Goal: Task Accomplishment & Management: Manage account settings

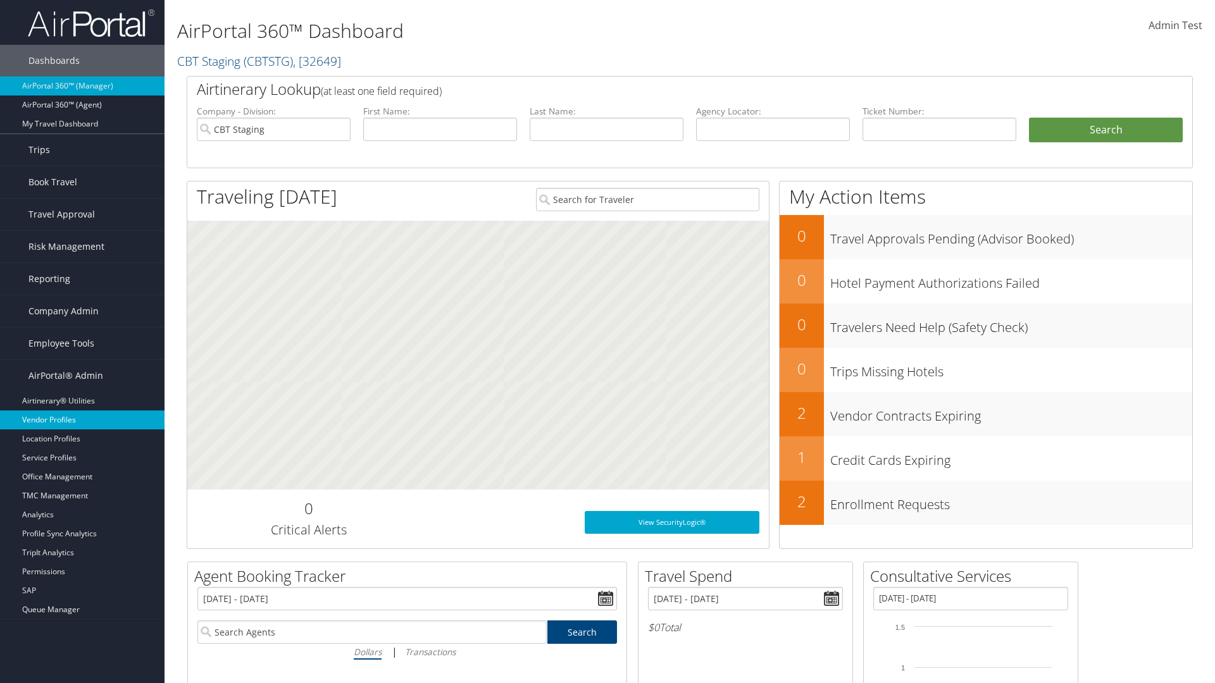
click at [82, 420] on link "Vendor Profiles" at bounding box center [82, 420] width 164 height 19
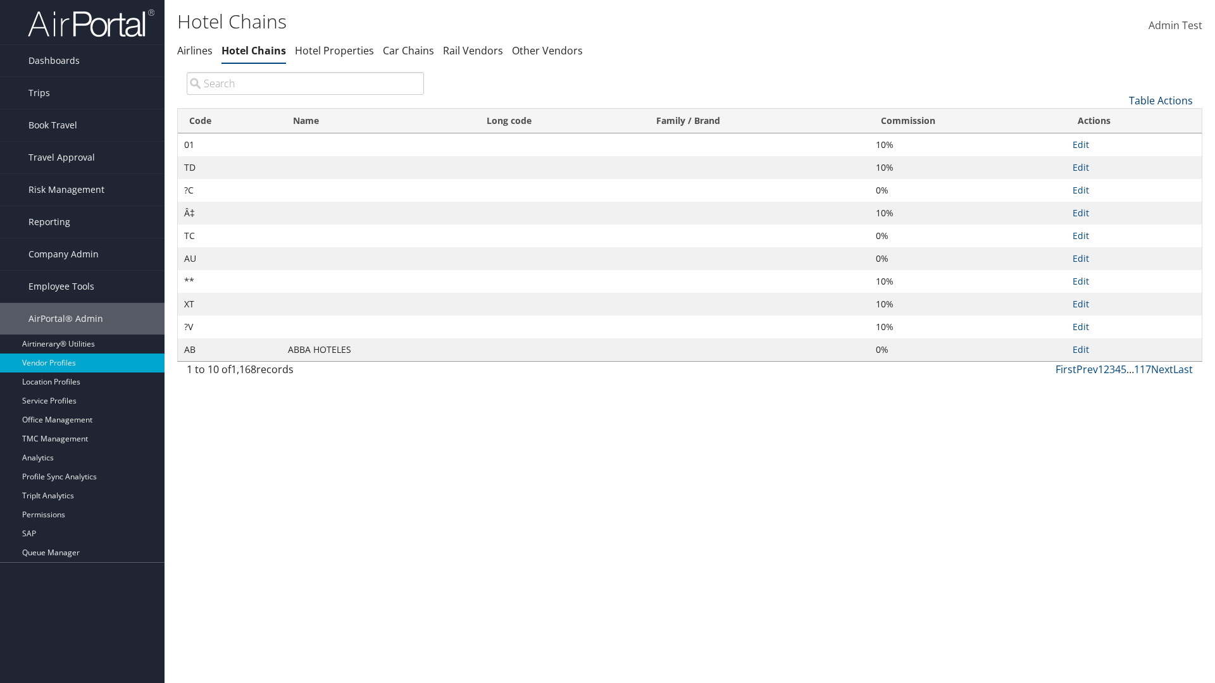
click at [1160, 100] on link "Table Actions" at bounding box center [1161, 101] width 64 height 14
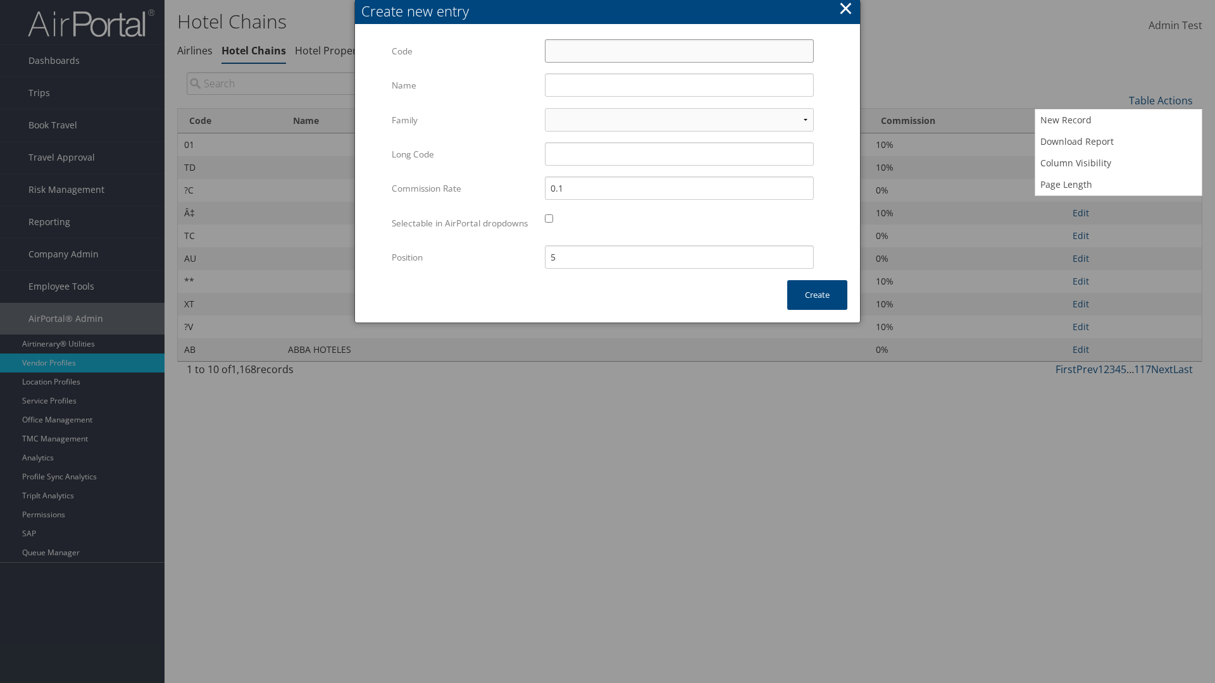
click at [679, 51] on input "Code" at bounding box center [679, 50] width 269 height 23
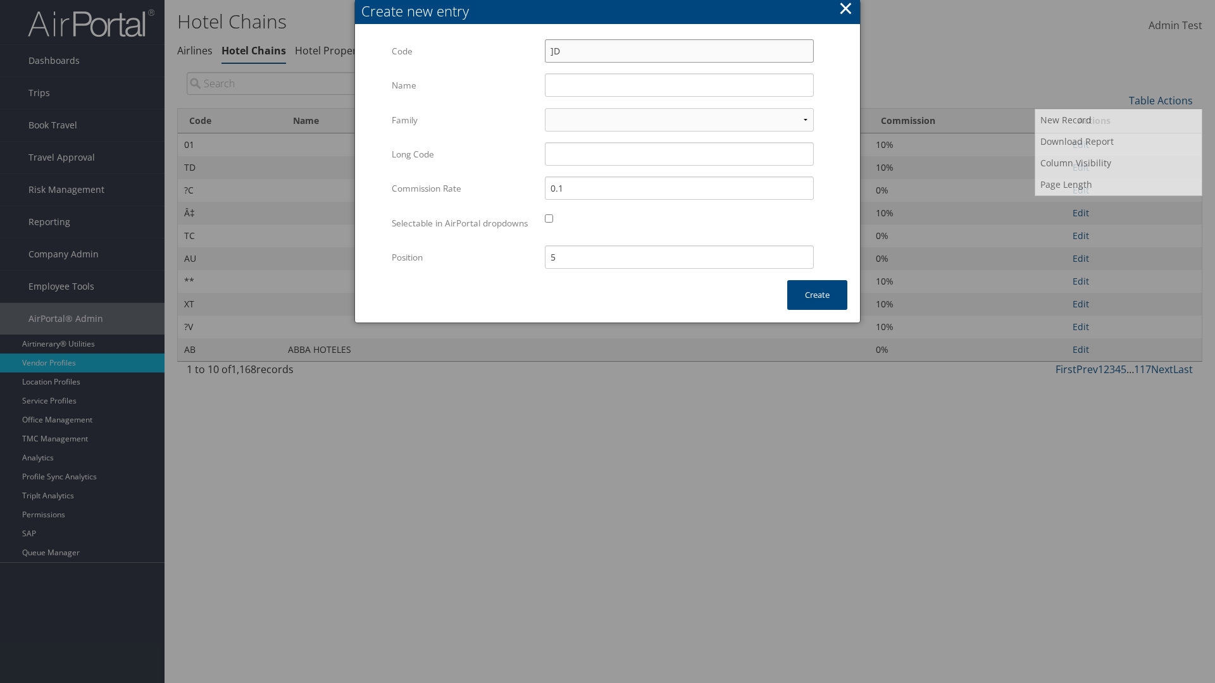
type input "]D"
type input "Yotel"
click at [679, 85] on input "Yotel" at bounding box center [679, 84] width 269 height 23
type input "]D"
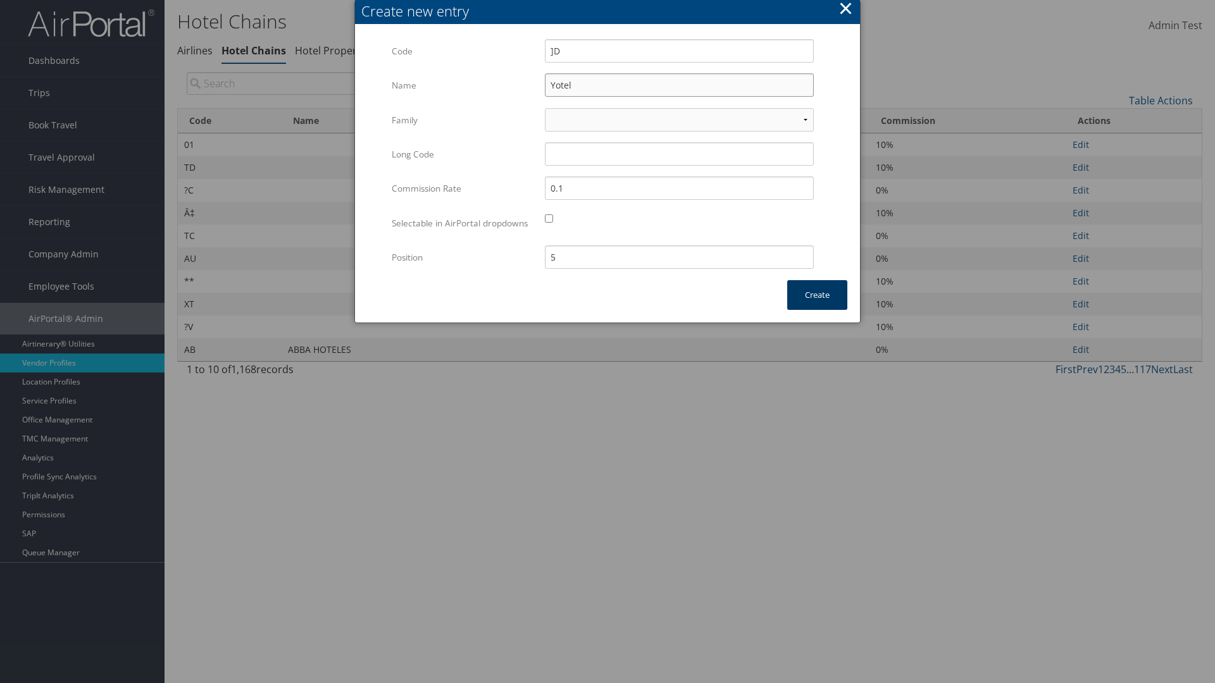
type input "Yotel"
click at [817, 307] on button "Create" at bounding box center [817, 295] width 60 height 30
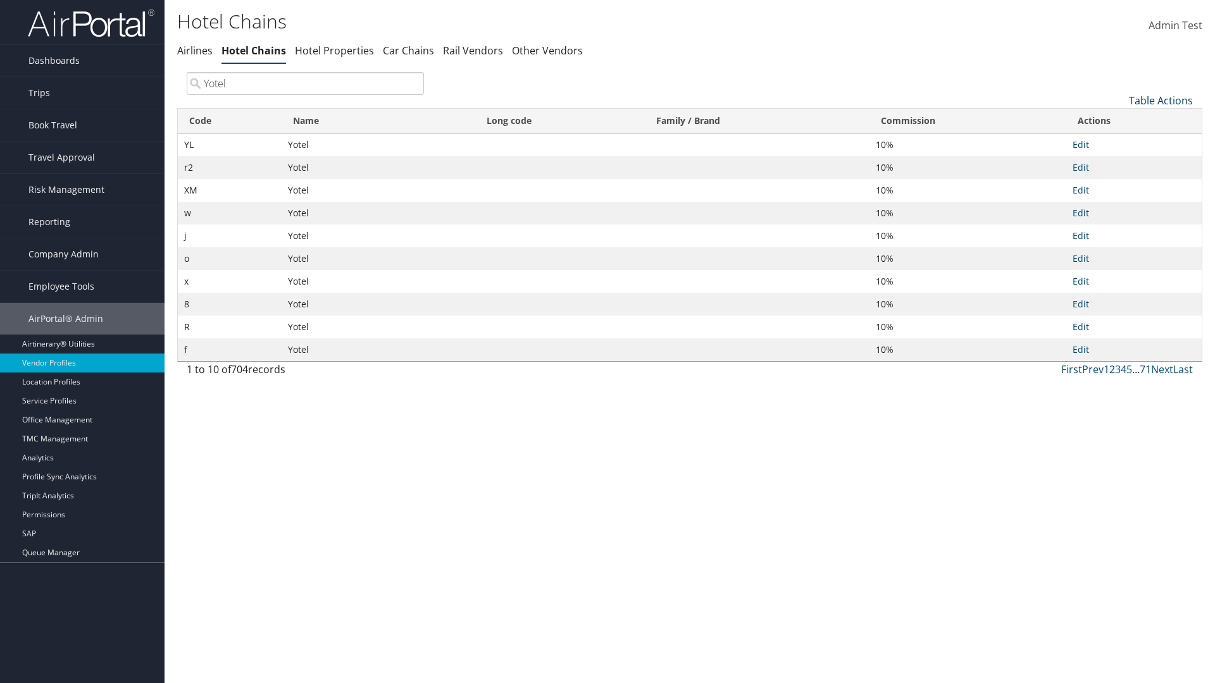
type input "Yotel"
click at [1160, 100] on link "Table Actions" at bounding box center [1161, 101] width 64 height 14
click at [1118, 163] on link "Column Visibility" at bounding box center [1118, 163] width 166 height 22
click at [1118, 121] on link "Code" at bounding box center [1118, 122] width 166 height 22
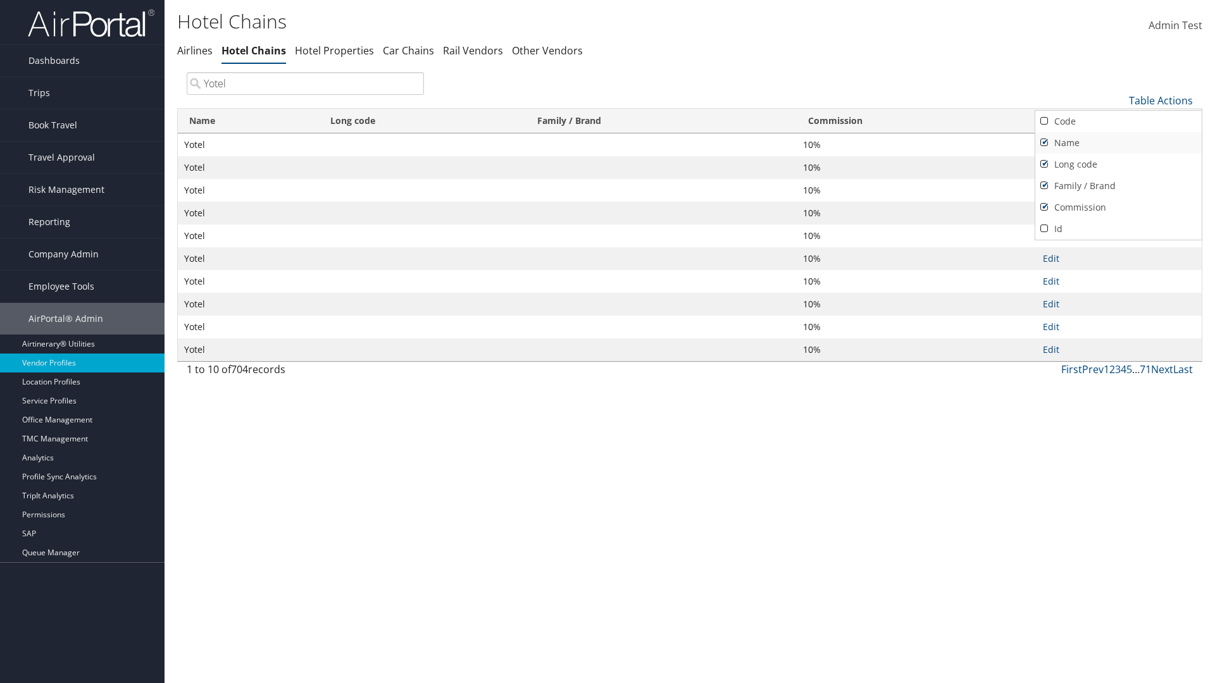
click at [1118, 142] on link "Name" at bounding box center [1118, 143] width 166 height 22
click at [1118, 164] on link "Long code" at bounding box center [1118, 165] width 166 height 22
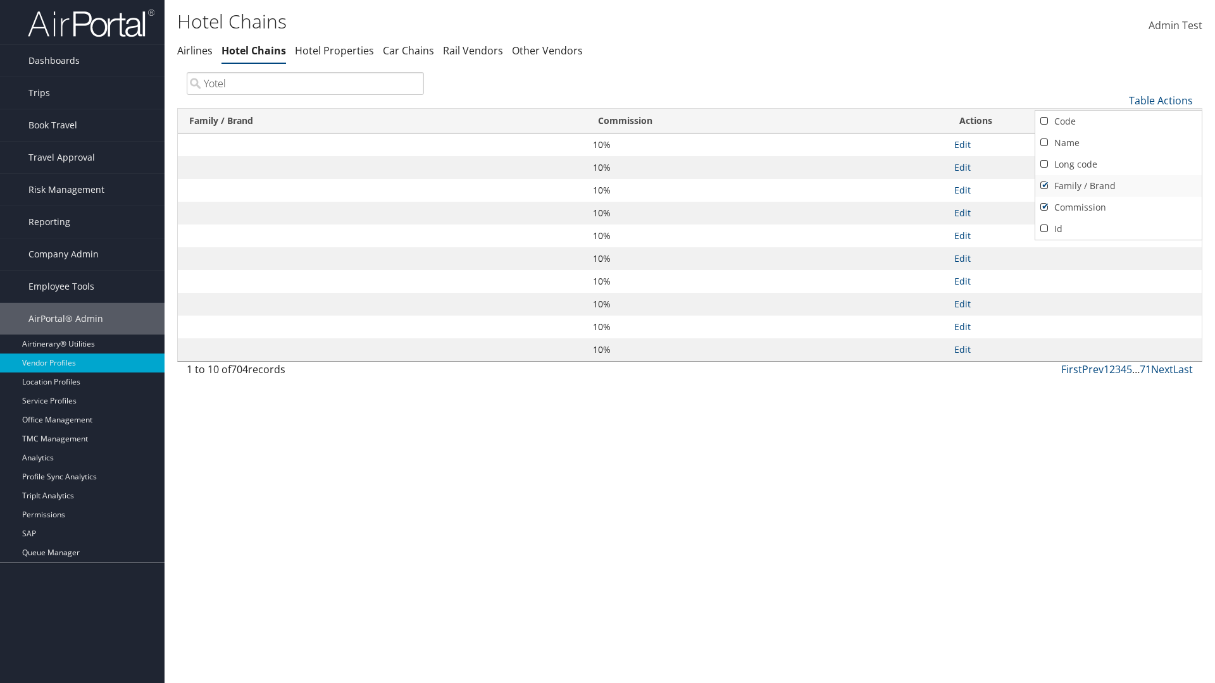
click at [1118, 185] on link "Family / Brand" at bounding box center [1118, 186] width 166 height 22
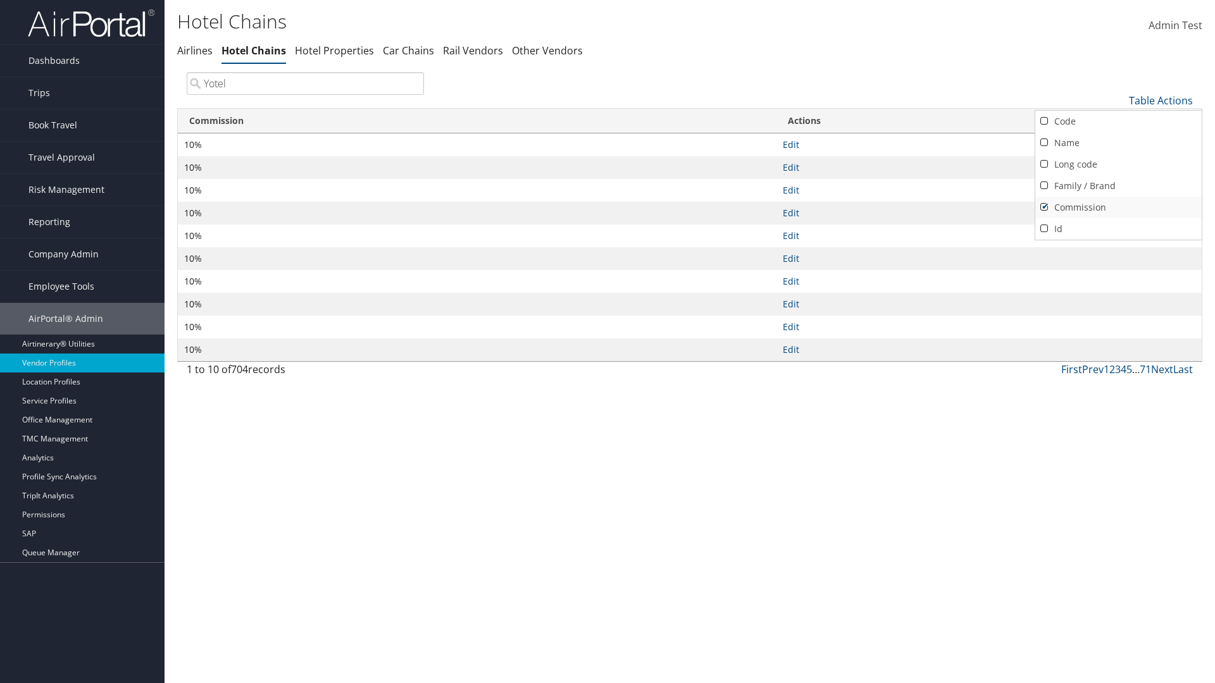
click at [1118, 207] on link "Commission" at bounding box center [1118, 208] width 166 height 22
click at [607, 342] on div at bounding box center [607, 341] width 1215 height 683
click at [1160, 100] on link "Table Actions" at bounding box center [1161, 101] width 64 height 14
click at [1118, 121] on link "Code" at bounding box center [1118, 122] width 166 height 22
click at [1118, 142] on link "Name" at bounding box center [1118, 143] width 166 height 22
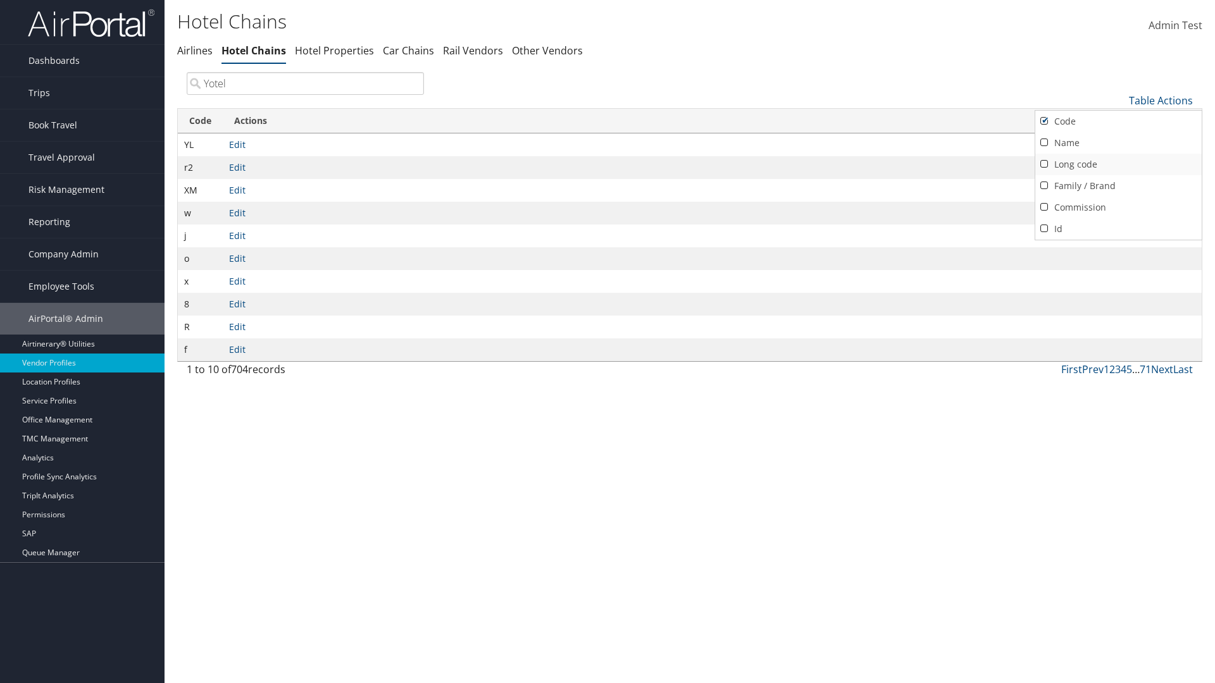
click at [1118, 164] on link "Long code" at bounding box center [1118, 165] width 166 height 22
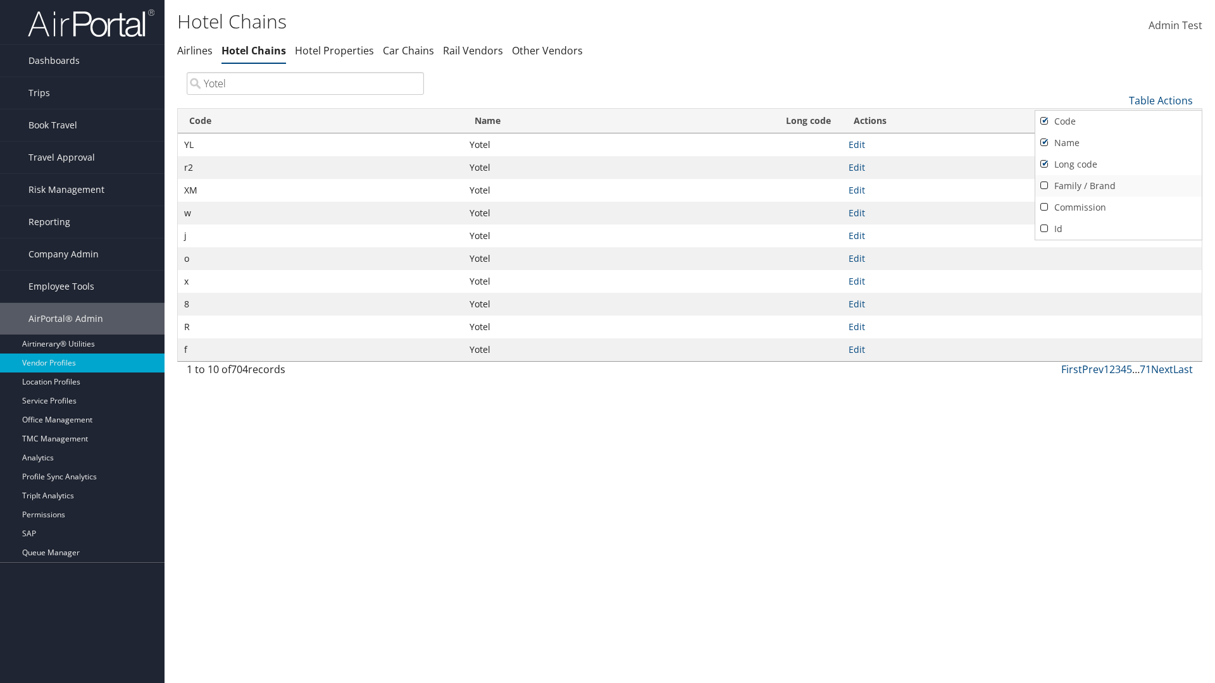
click at [1118, 185] on link "Family / Brand" at bounding box center [1118, 186] width 166 height 22
